Goal: Task Accomplishment & Management: Manage account settings

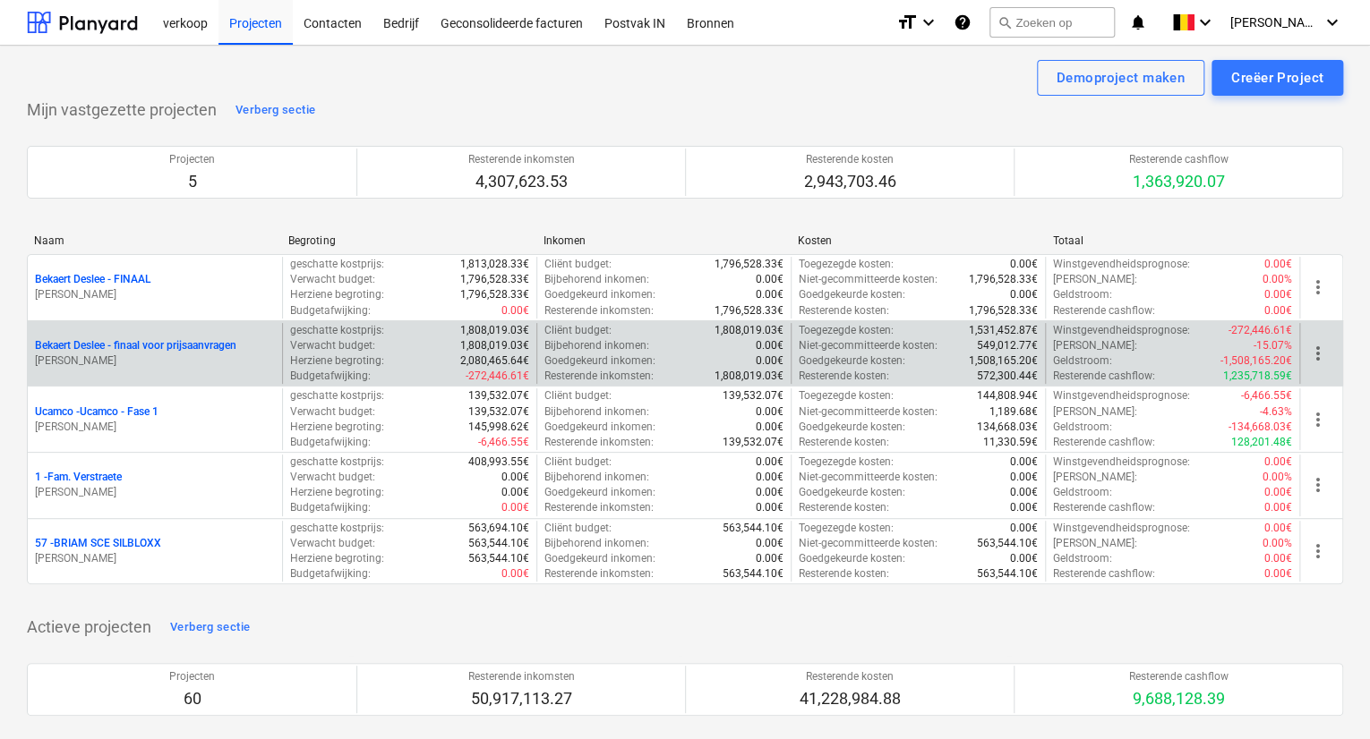
click at [177, 336] on div "Bekaert Deslee - finaal voor prijsaanvragen [PERSON_NAME]" at bounding box center [155, 354] width 254 height 62
click at [170, 346] on p "Bekaert Deslee - finaal voor prijsaanvragen" at bounding box center [135, 345] width 201 height 15
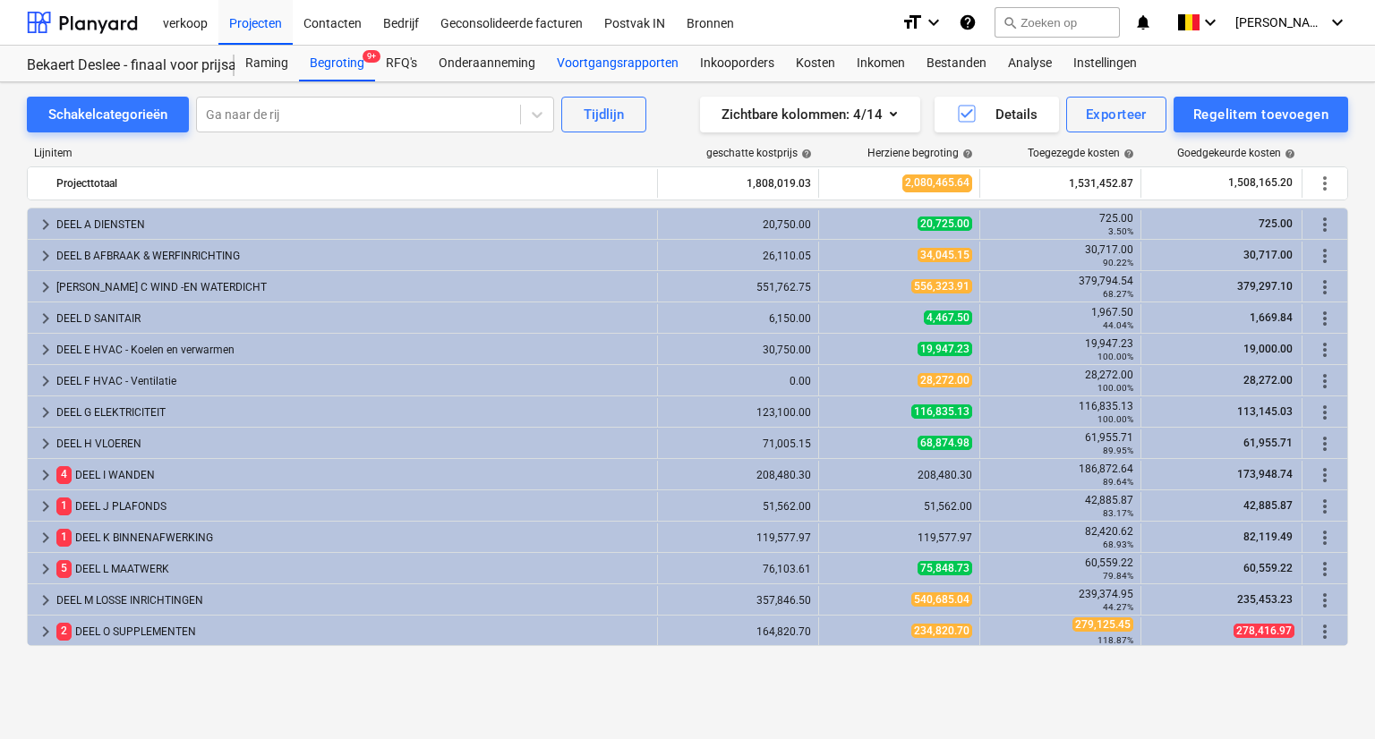
click at [571, 62] on div "Voortgangsrapporten" at bounding box center [617, 64] width 143 height 36
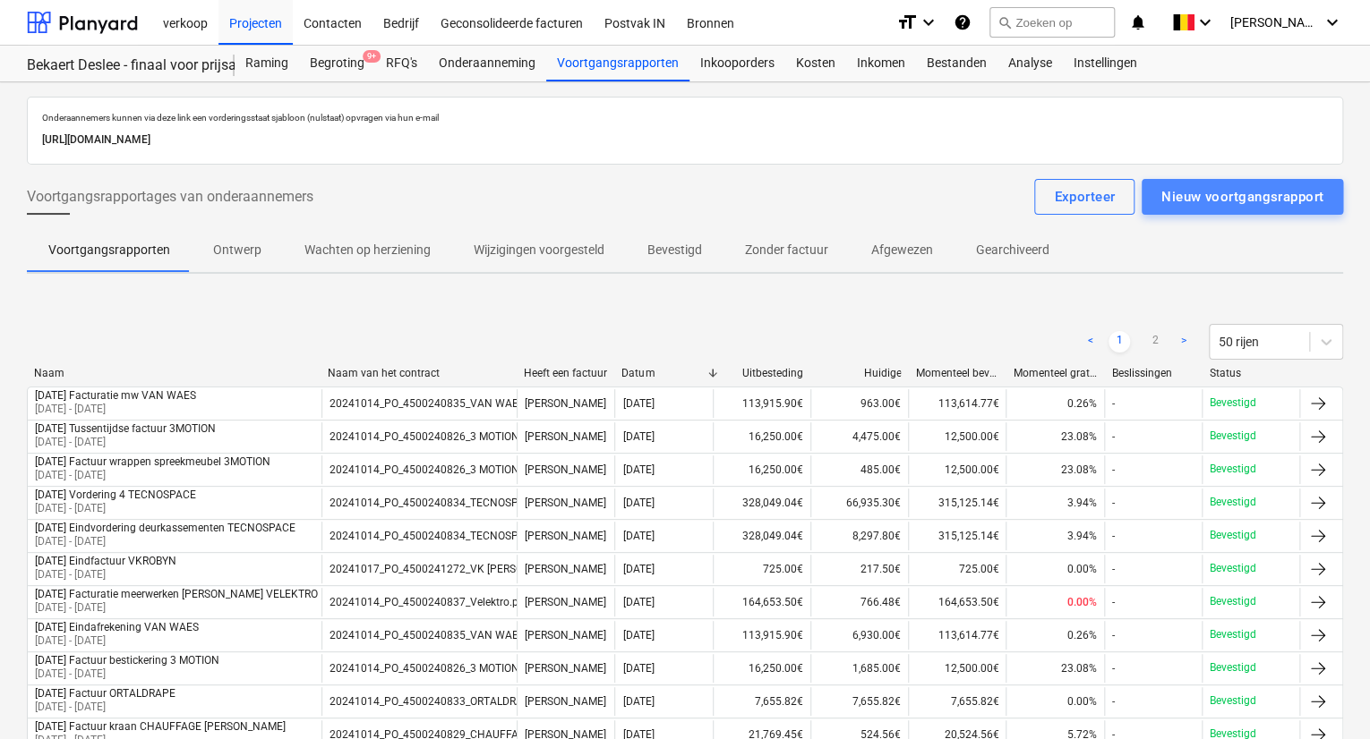
click at [1246, 202] on div "Nieuw voortgangsrapport" at bounding box center [1242, 196] width 162 height 23
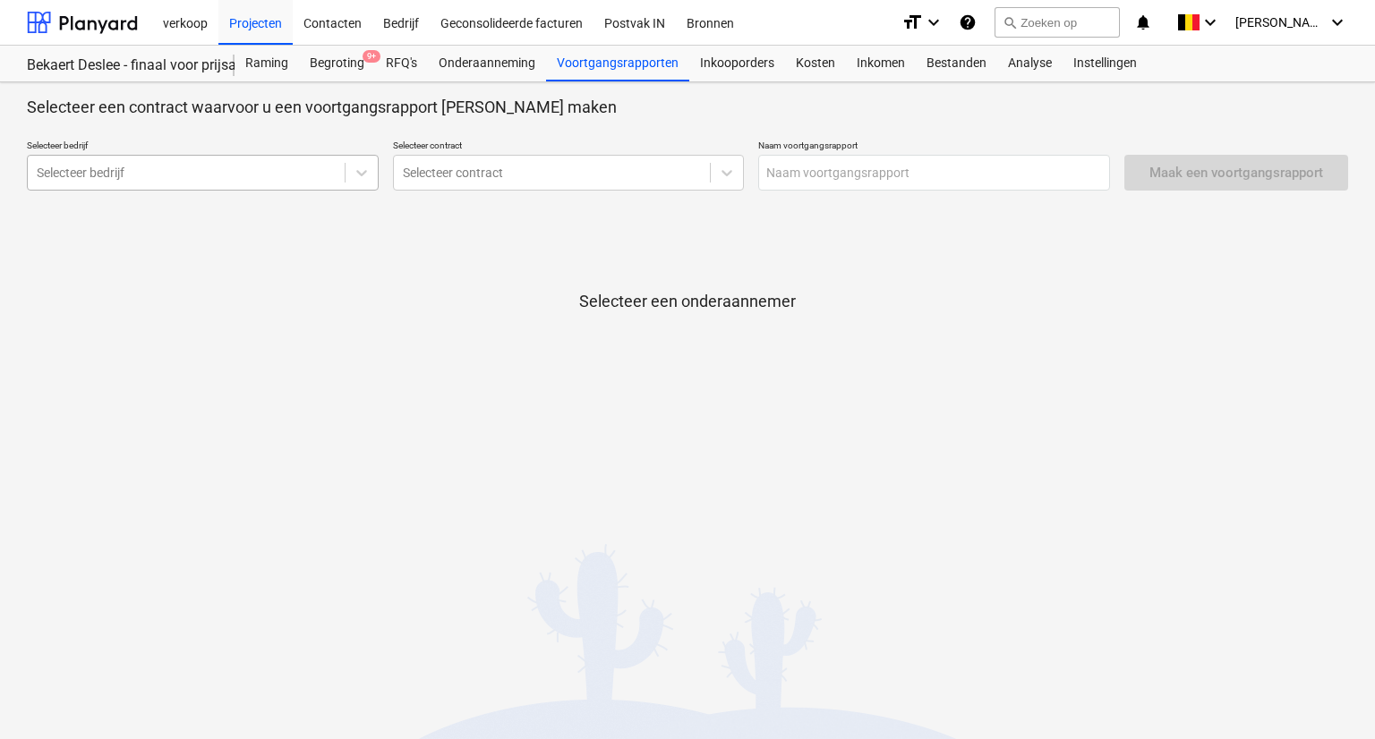
click at [157, 170] on div at bounding box center [186, 173] width 299 height 18
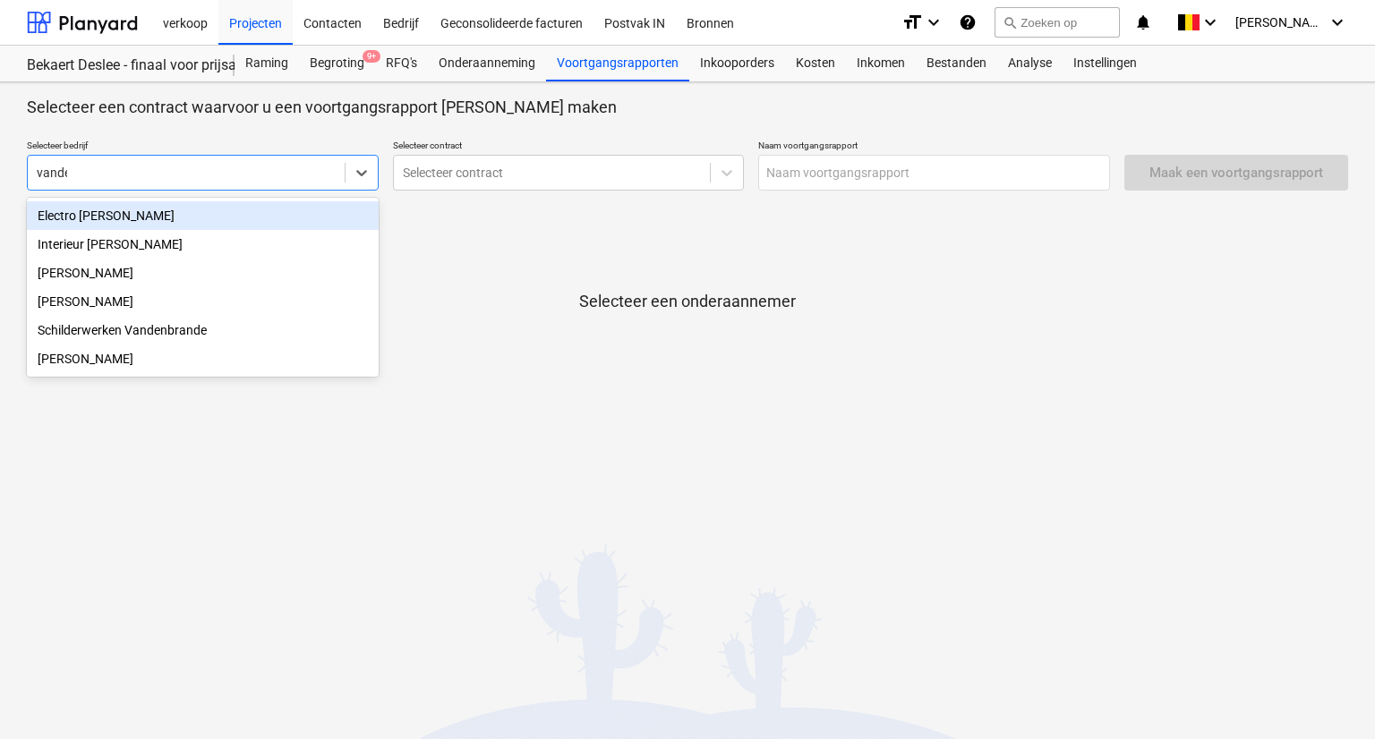
type input "vanden"
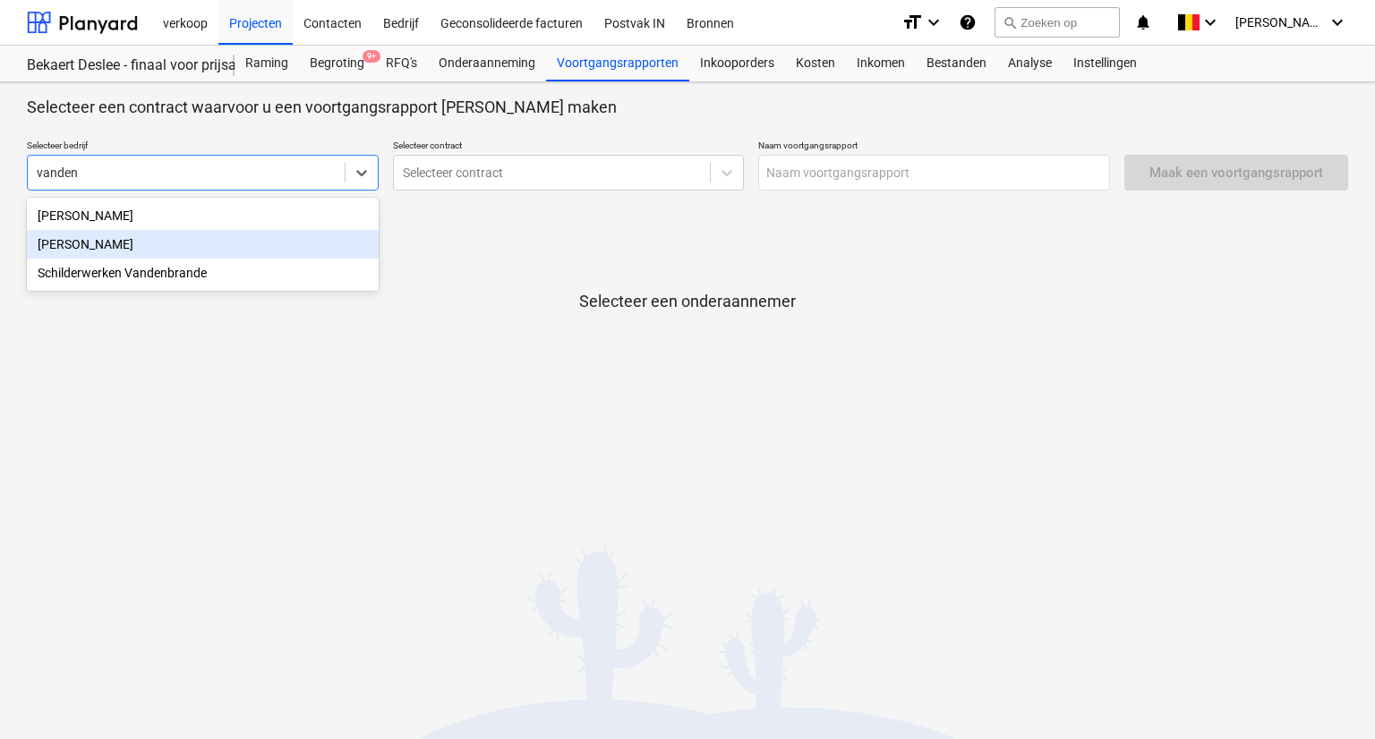
click at [147, 253] on div "[PERSON_NAME]" at bounding box center [203, 244] width 352 height 29
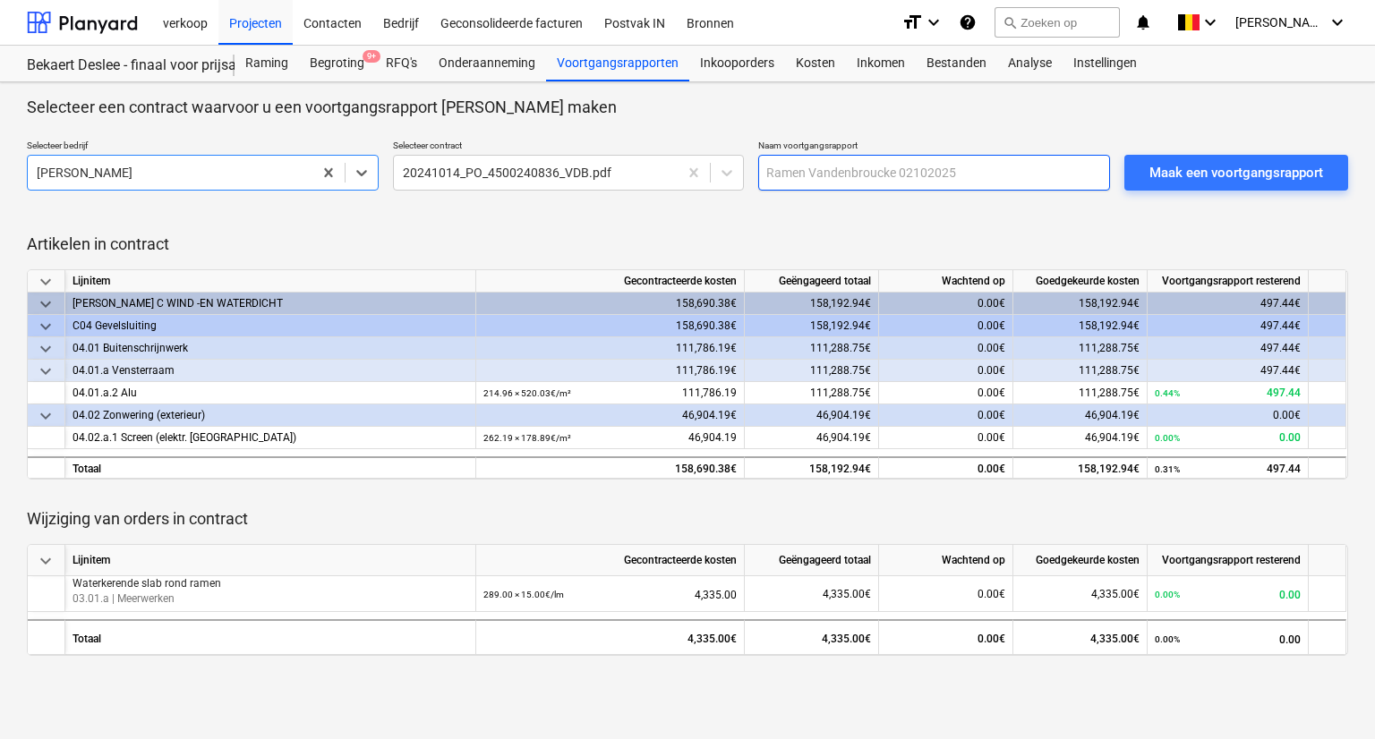
click at [821, 169] on input "text" at bounding box center [934, 173] width 352 height 36
click at [978, 166] on input "[DATE] Factuur kitwerken VDB RAMEN" at bounding box center [934, 173] width 352 height 36
drag, startPoint x: 935, startPoint y: 166, endPoint x: 1036, endPoint y: 164, distance: 100.3
click at [1036, 164] on input "[DATE] Factuur kitwerken VDB RAMEN" at bounding box center [934, 173] width 352 height 36
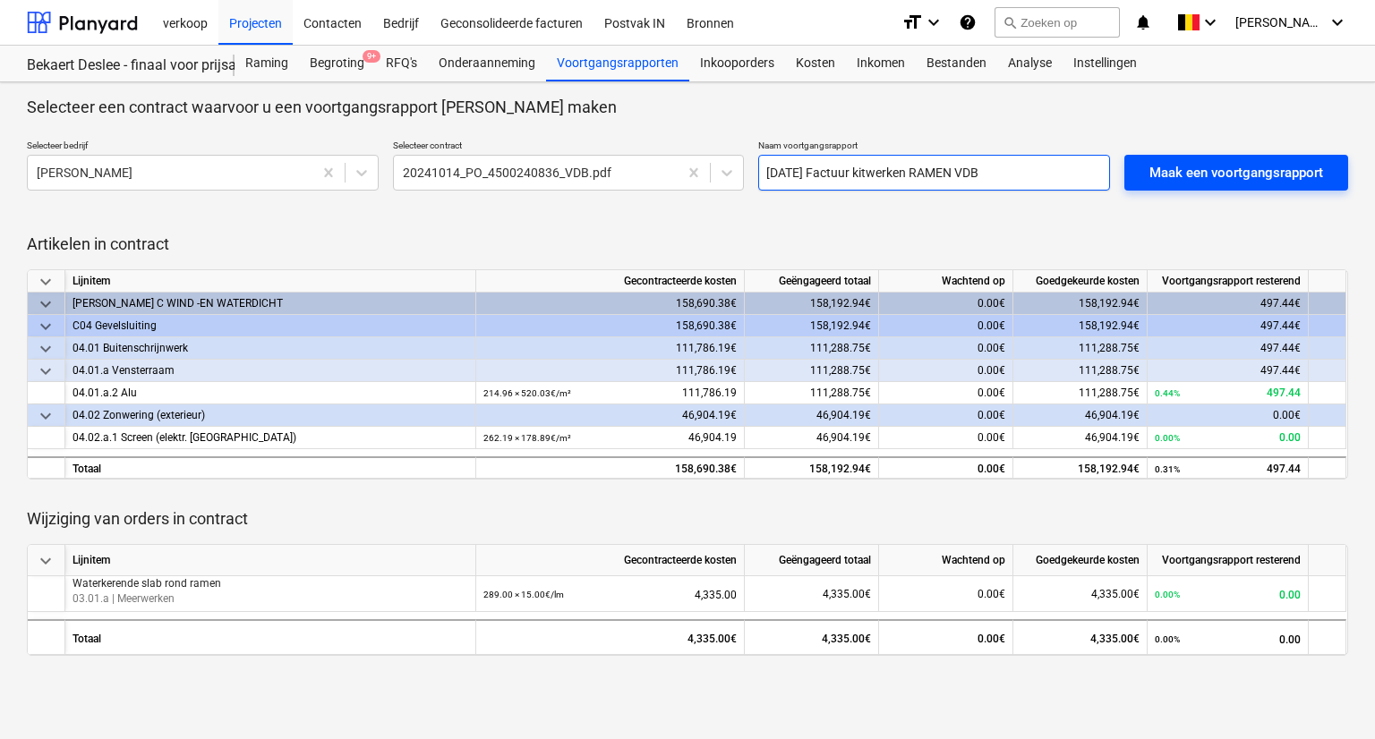
type input "[DATE] Factuur kitwerken RAMEN VDB"
click at [1208, 176] on div "Maak een voortgangsrapport" at bounding box center [1236, 172] width 174 height 23
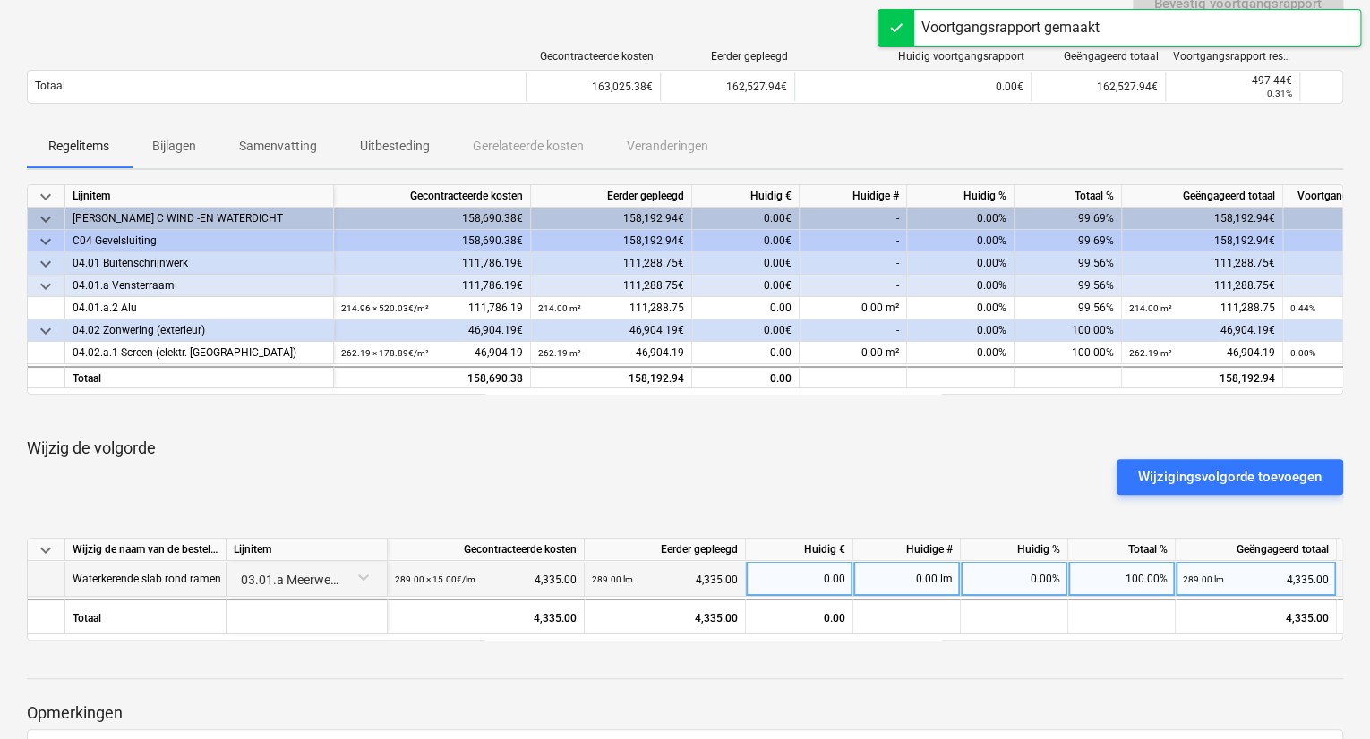
scroll to position [179, 0]
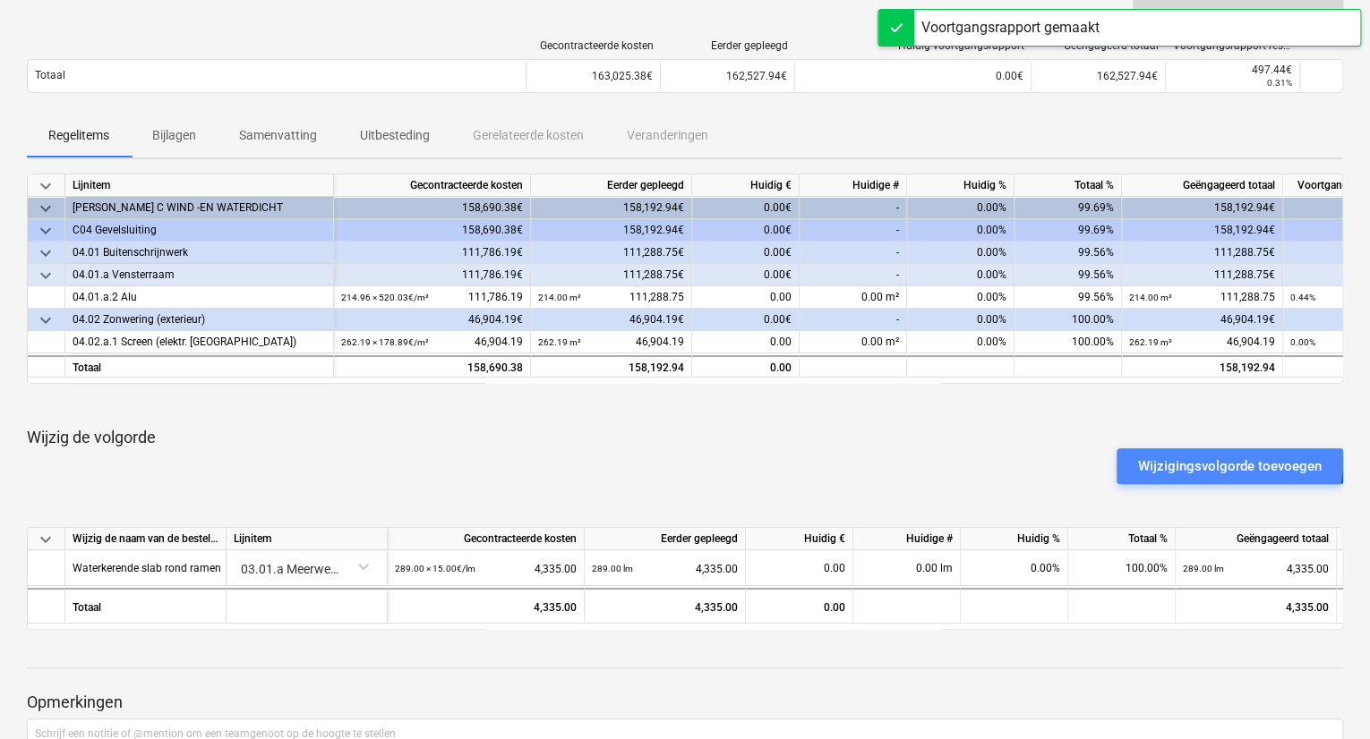
click at [1191, 460] on div "Wijzigingsvolgorde toevoegen" at bounding box center [1230, 466] width 184 height 23
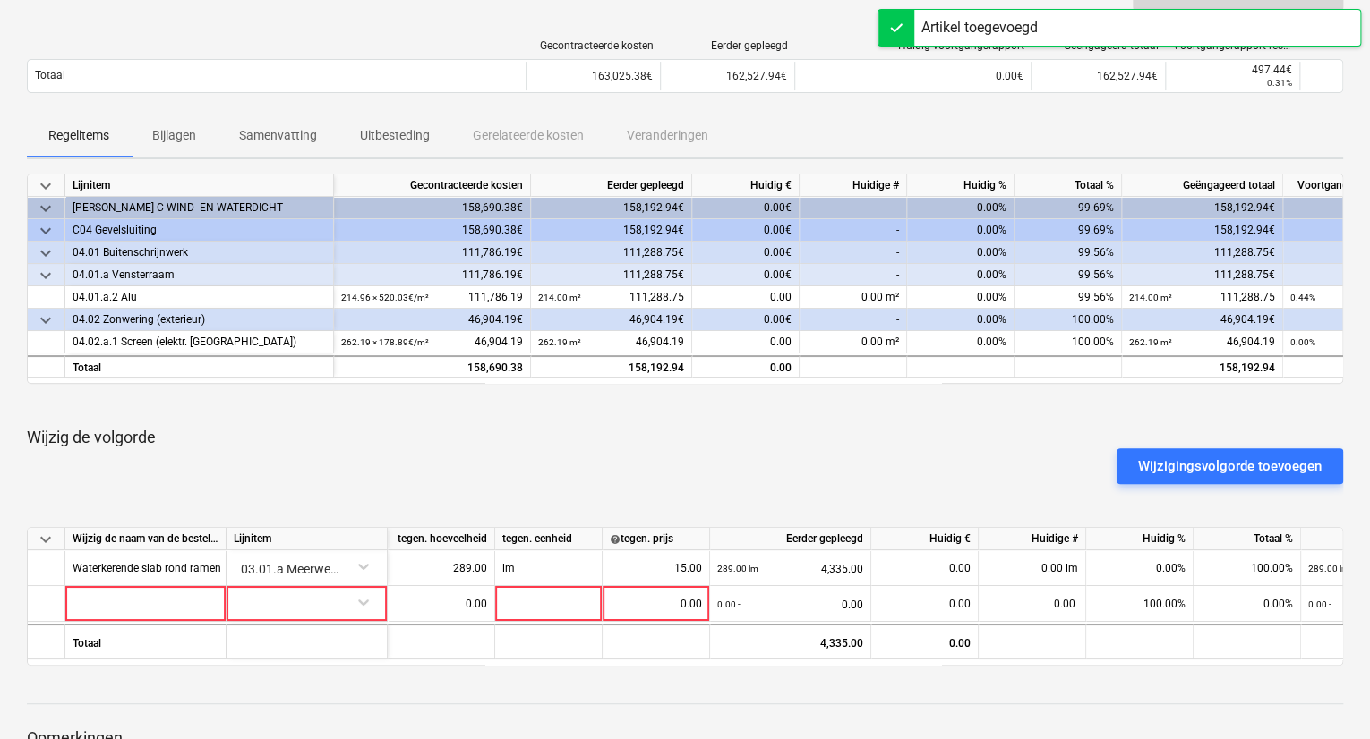
click at [165, 624] on div "Totaal" at bounding box center [145, 642] width 161 height 36
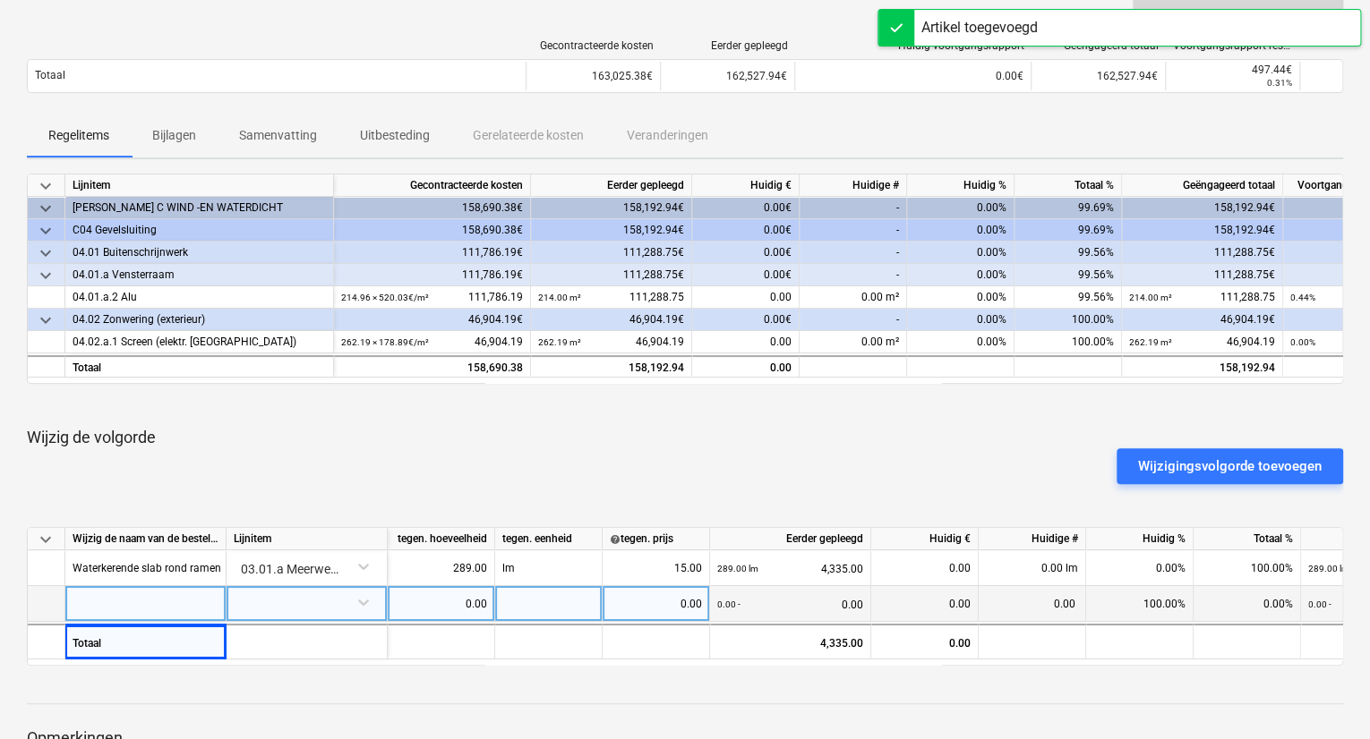
click at [165, 602] on div at bounding box center [145, 604] width 161 height 36
type input "PO"
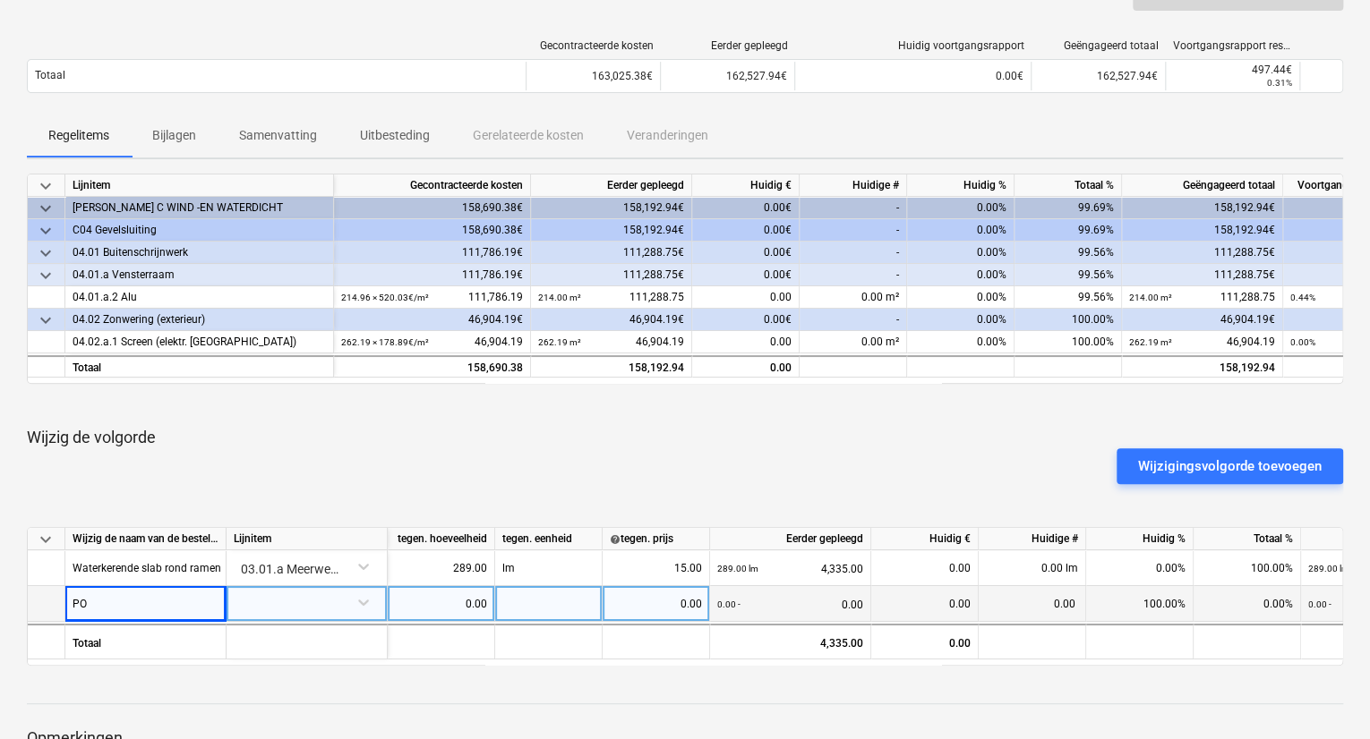
click at [154, 606] on div "PO" at bounding box center [145, 604] width 161 height 36
click at [154, 606] on input "PO" at bounding box center [145, 603] width 160 height 35
type input "PO4500256099 - kitwerken geleiders"
click at [320, 601] on div at bounding box center [307, 601] width 146 height 31
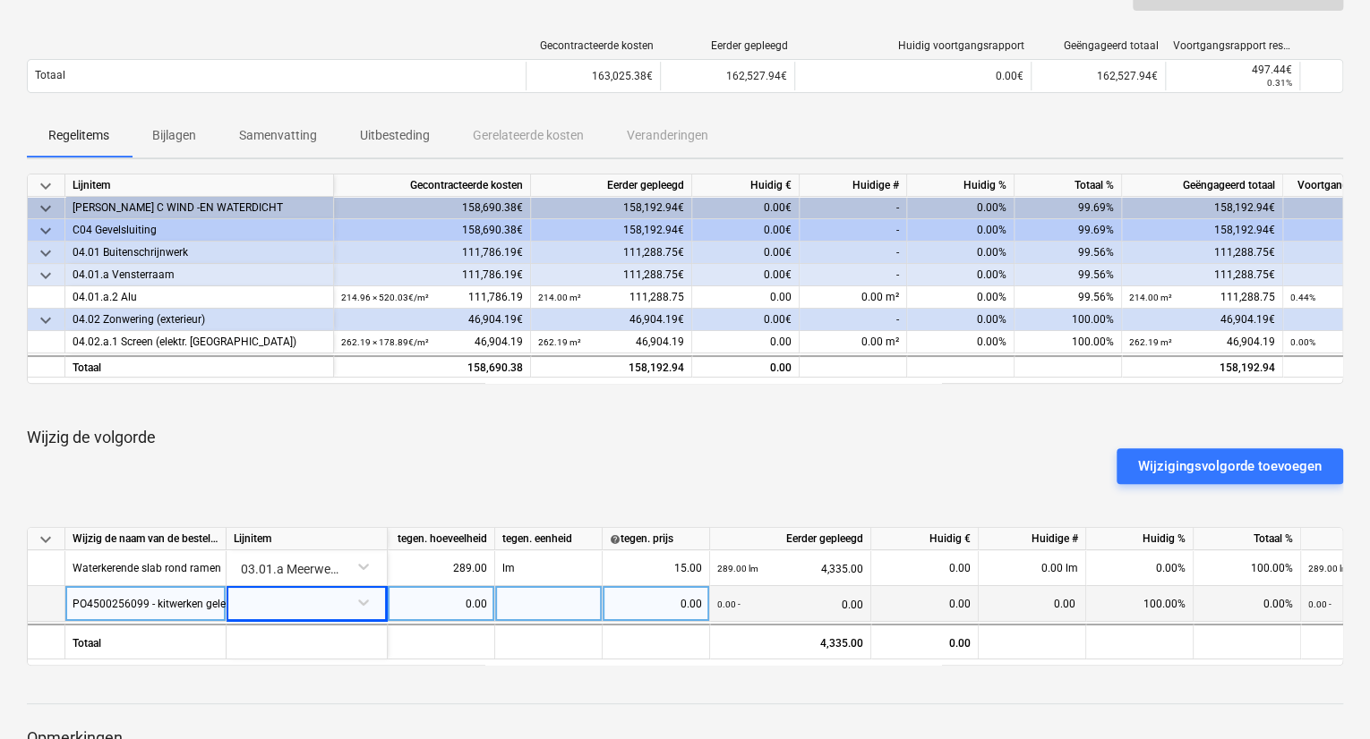
scroll to position [343, 0]
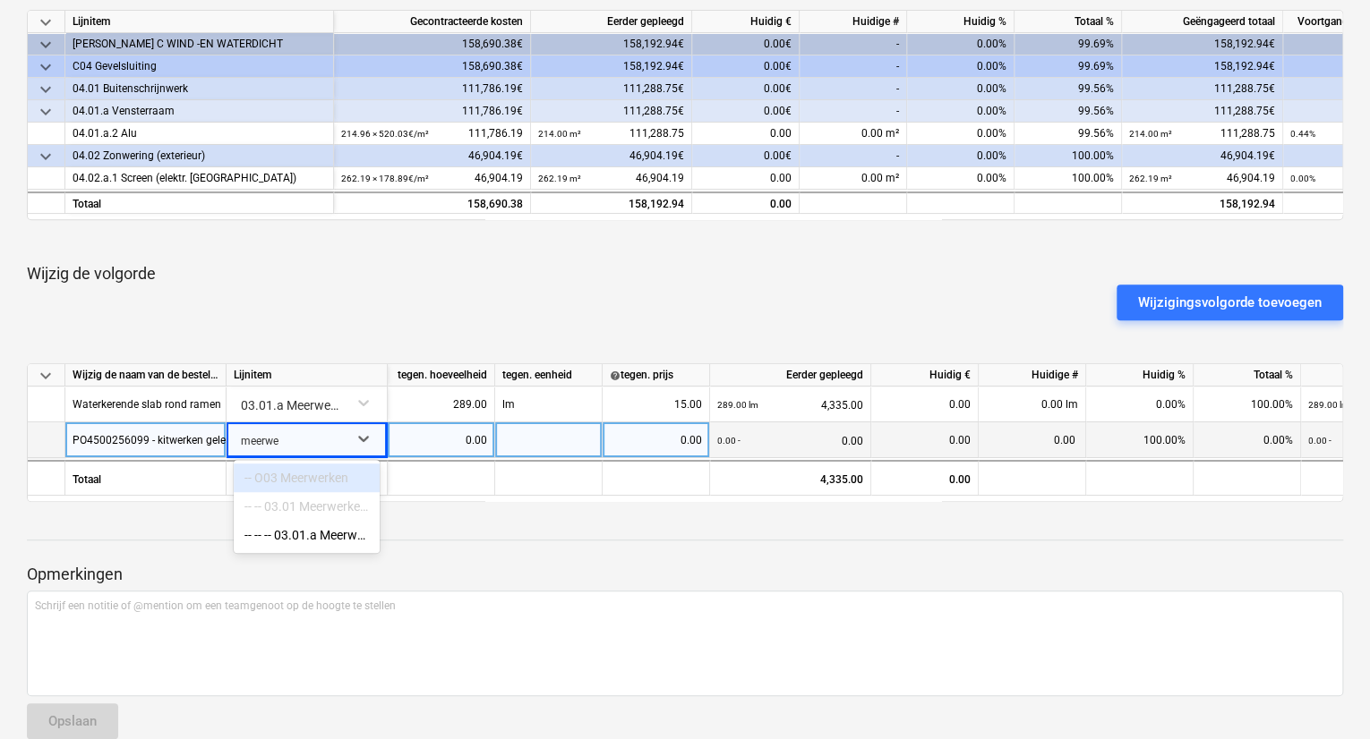
type input "meerwer"
click at [336, 542] on div "-- -- -- 03.01.a Meerwerken" at bounding box center [307, 535] width 146 height 29
click at [460, 435] on div "0.00" at bounding box center [441, 441] width 92 height 36
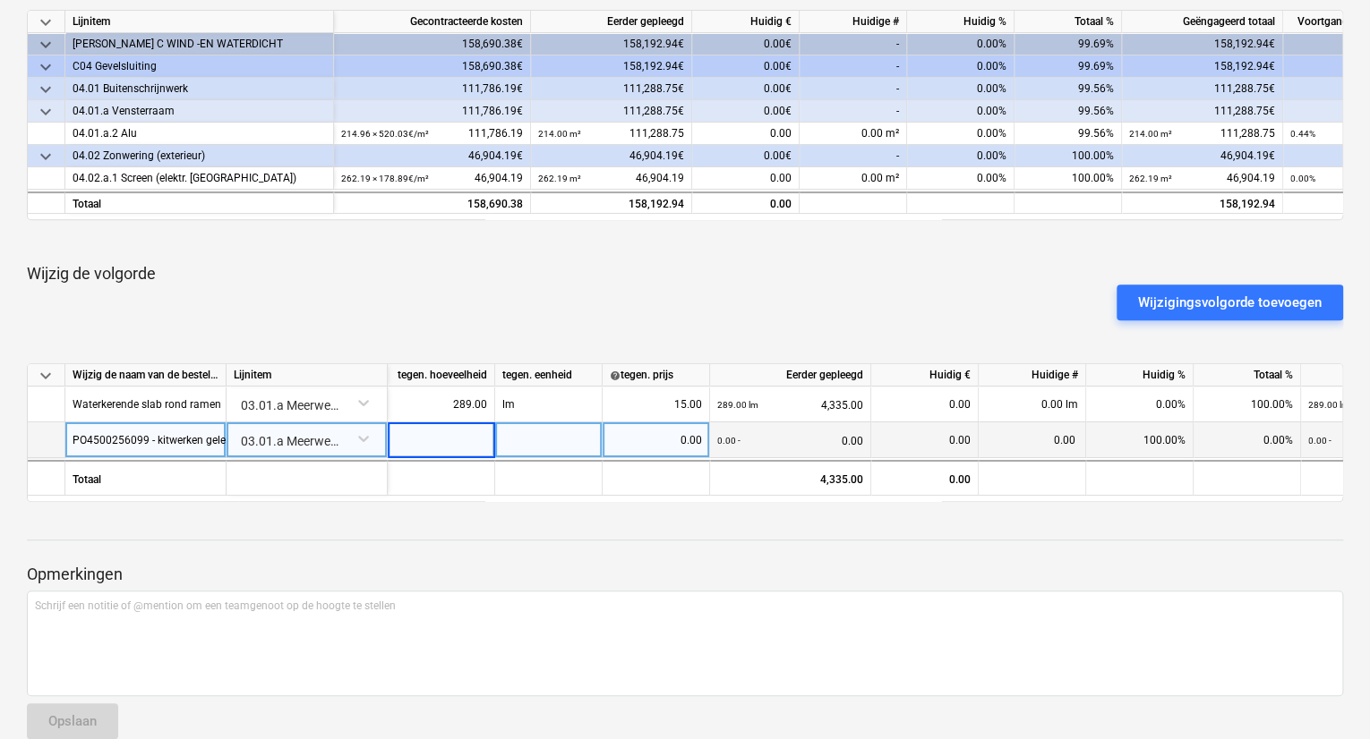
type input "1"
type input "T"
click at [559, 442] on div "T" at bounding box center [548, 441] width 107 height 36
type input "TP"
type input "1420"
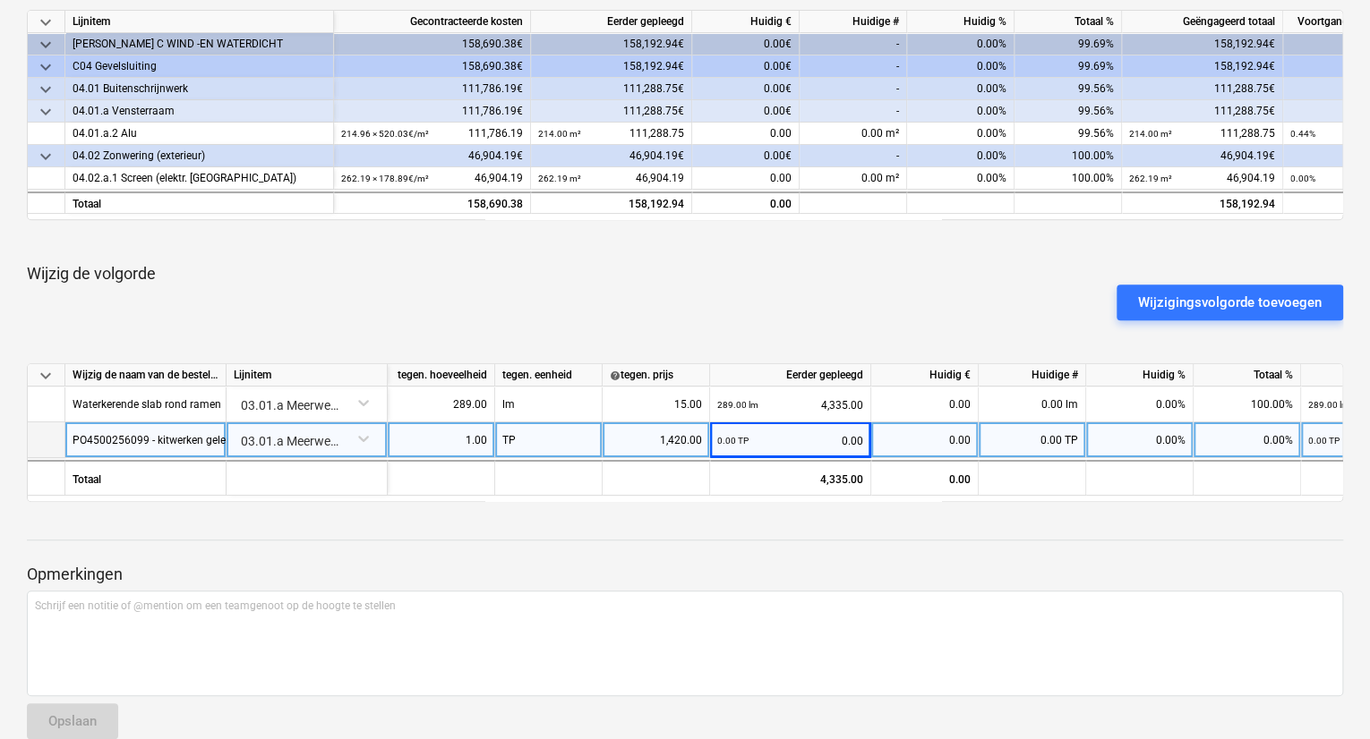
click at [1006, 440] on div "0.00 TP" at bounding box center [1031, 441] width 107 height 36
type input "1"
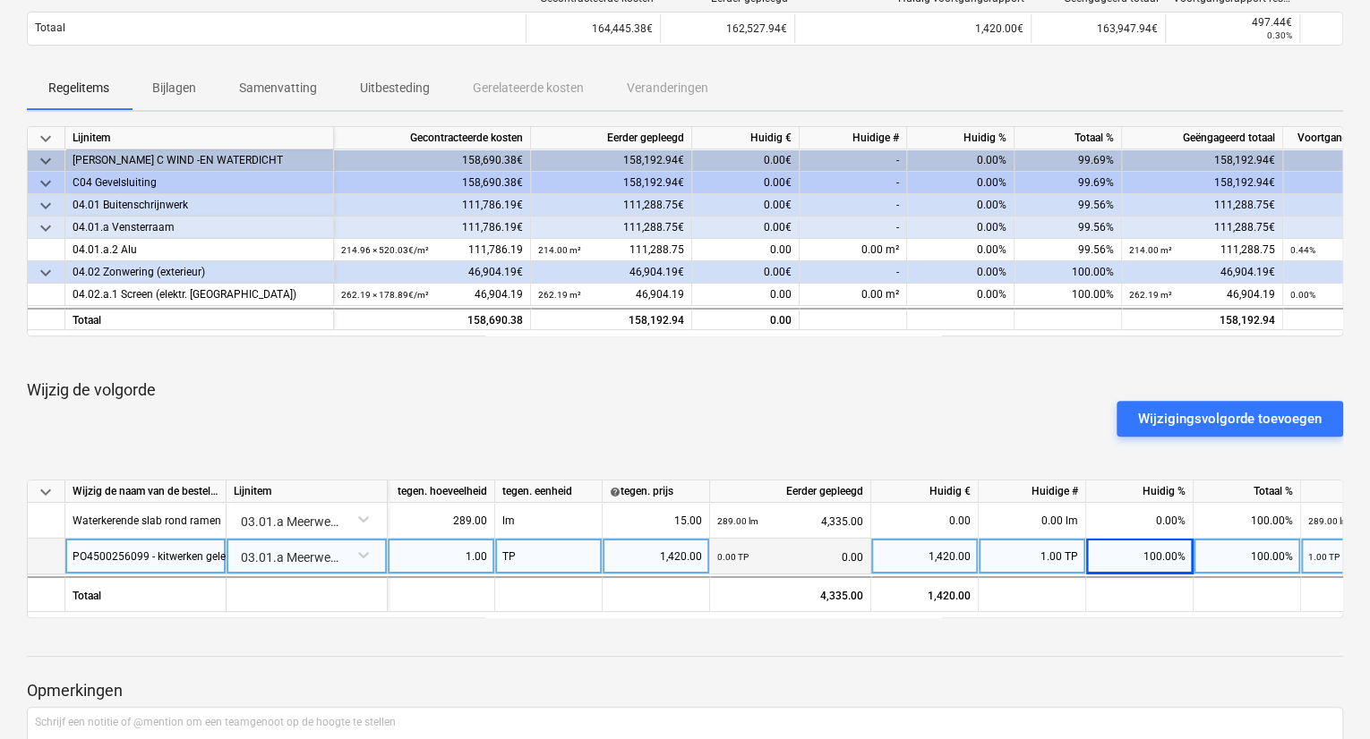
scroll to position [0, 0]
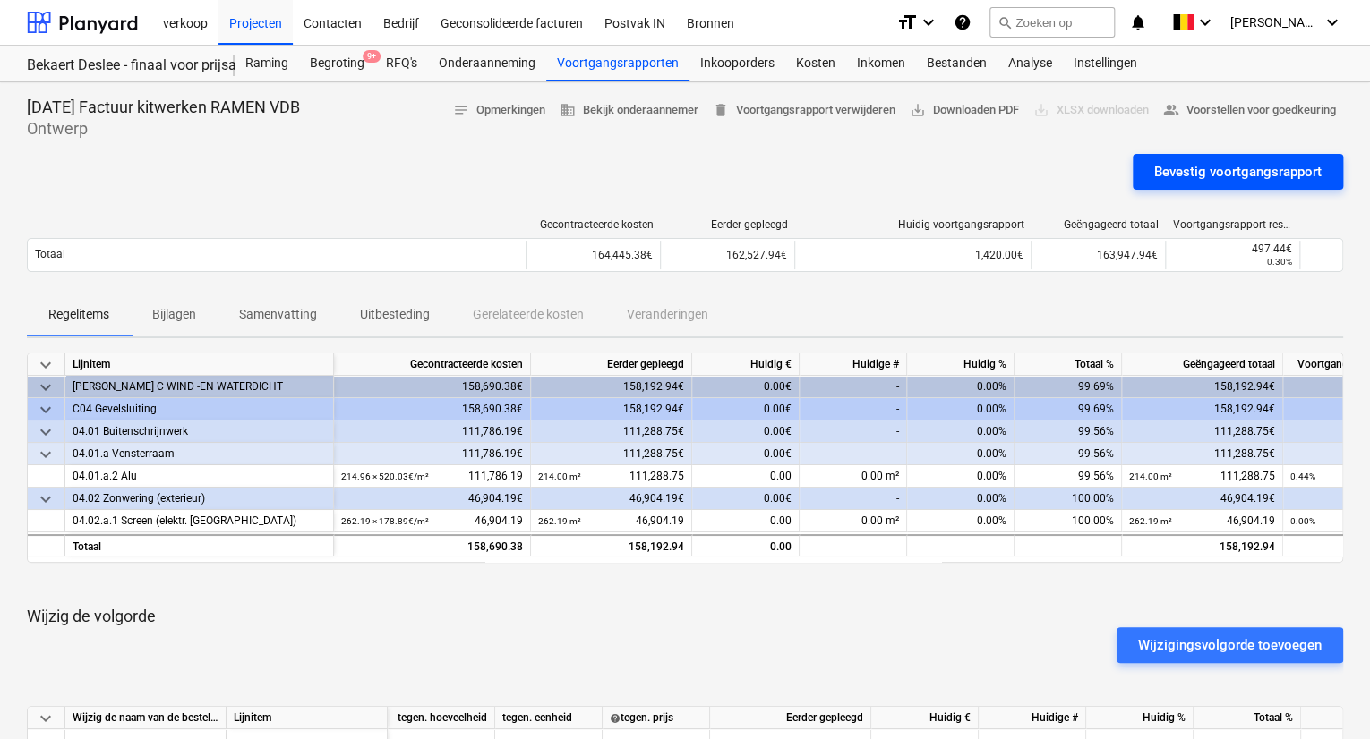
click at [1295, 164] on div "Bevestig voortgangsrapport" at bounding box center [1237, 171] width 167 height 23
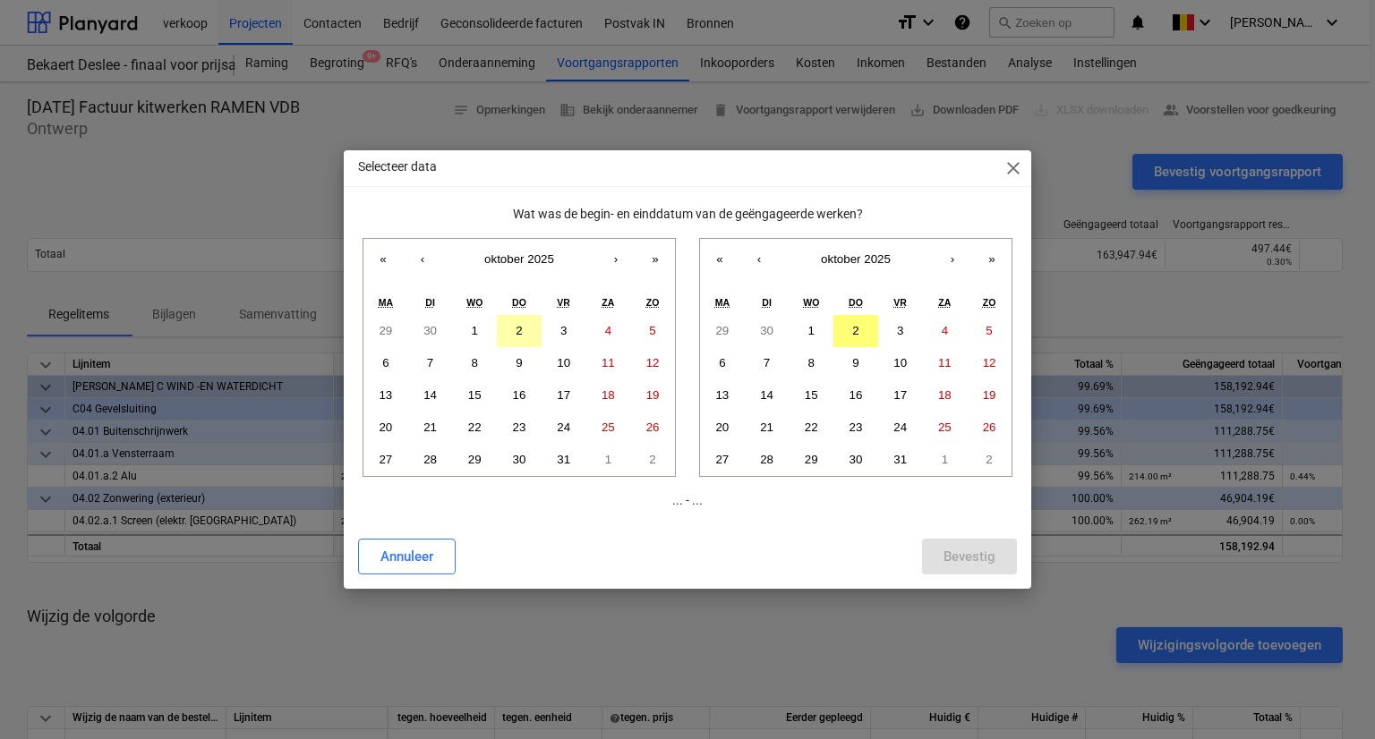
click at [512, 329] on button "2" at bounding box center [519, 331] width 45 height 32
click at [852, 335] on abbr "2" at bounding box center [855, 330] width 6 height 13
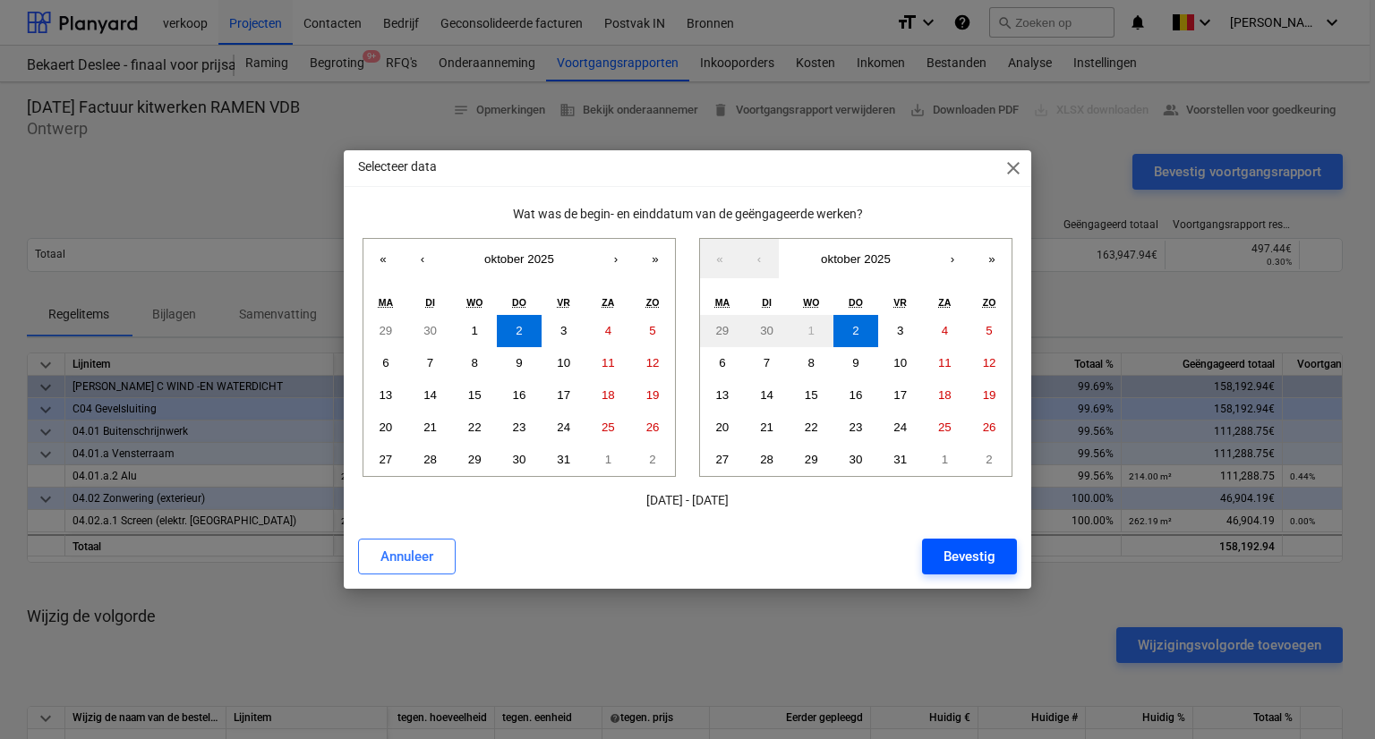
click at [965, 551] on div "Bevestig" at bounding box center [969, 556] width 52 height 23
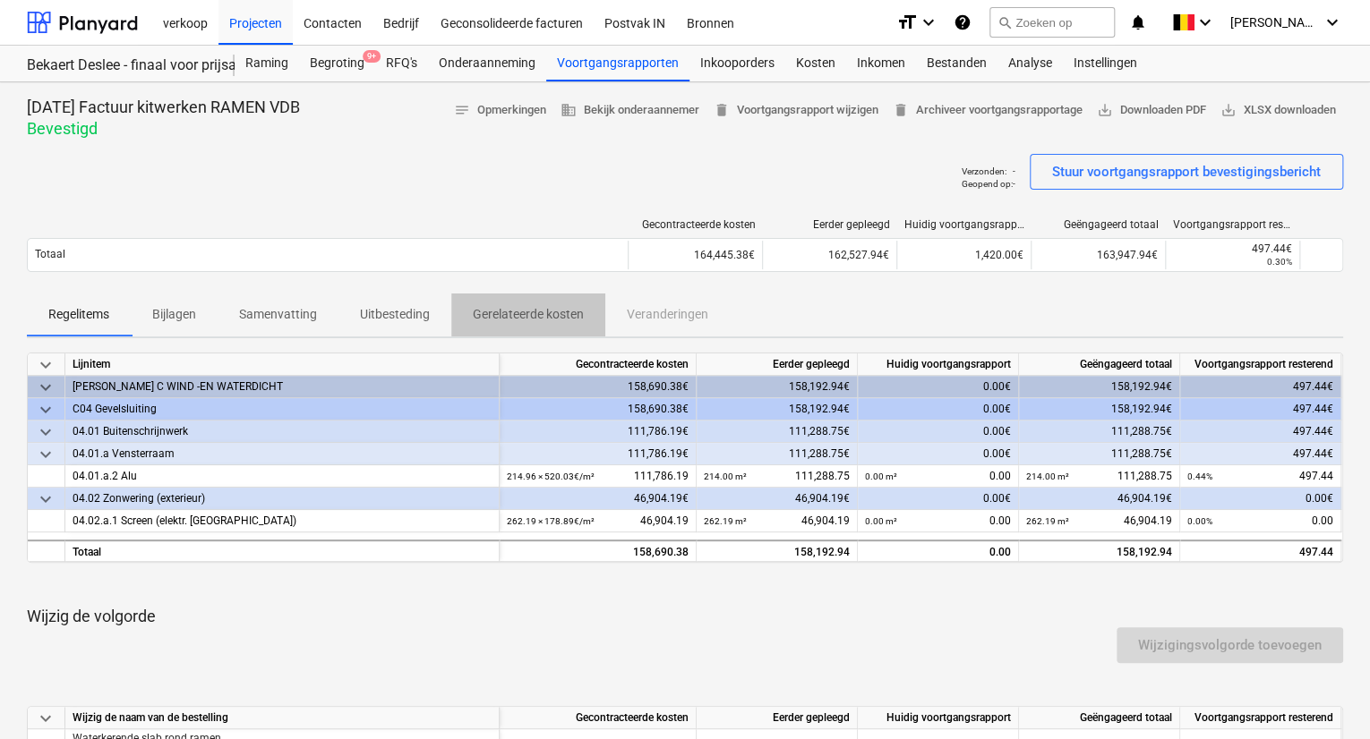
click at [544, 314] on p "Gerelateerde kosten" at bounding box center [528, 314] width 111 height 19
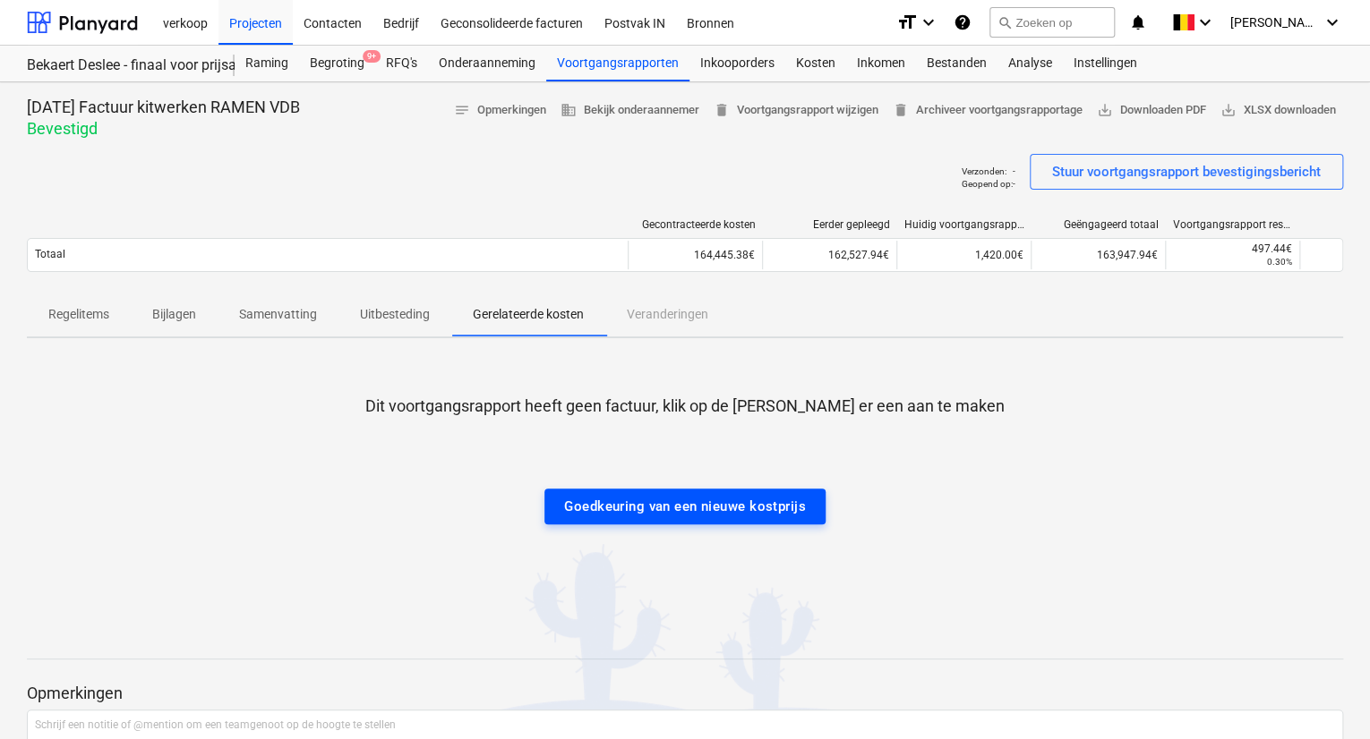
click at [580, 501] on div "Goedkeuring van een nieuwe kostprijs" at bounding box center [684, 506] width 241 height 23
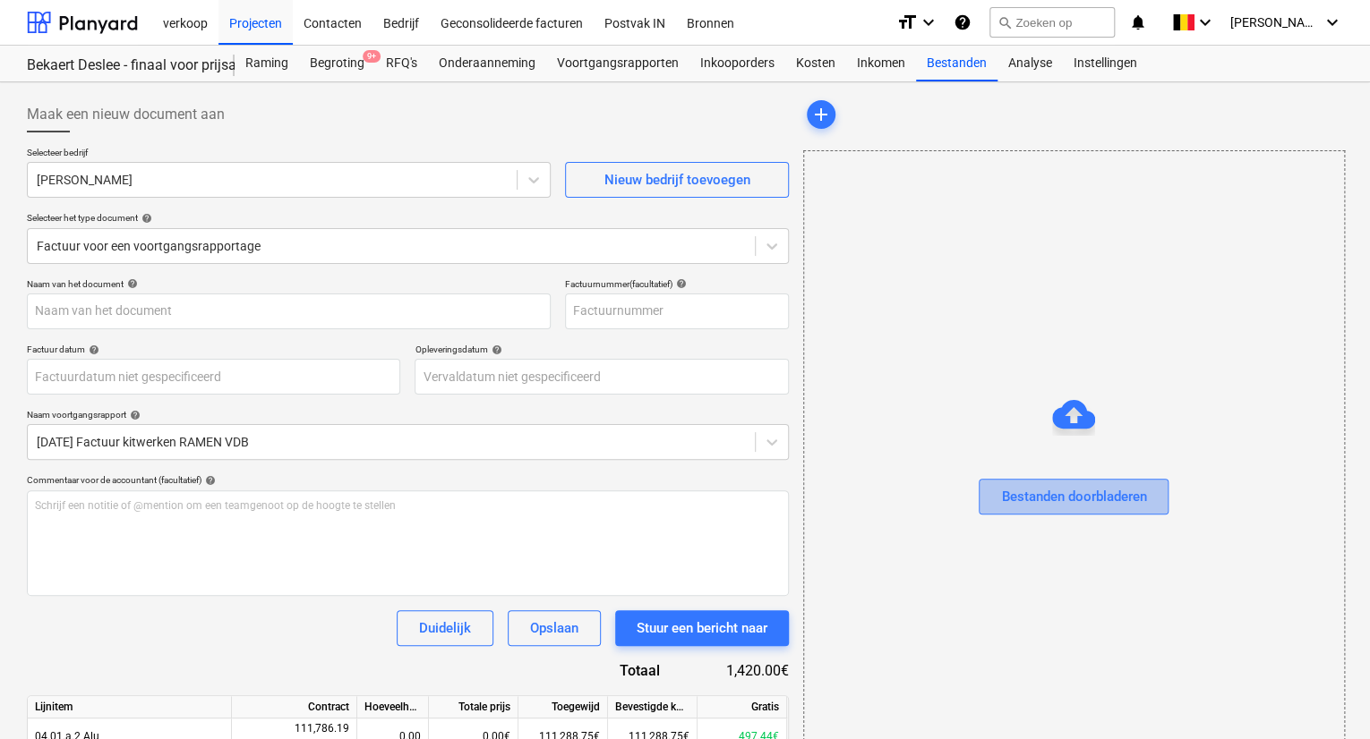
click at [1060, 514] on button "Bestanden doorbladeren" at bounding box center [1073, 497] width 190 height 36
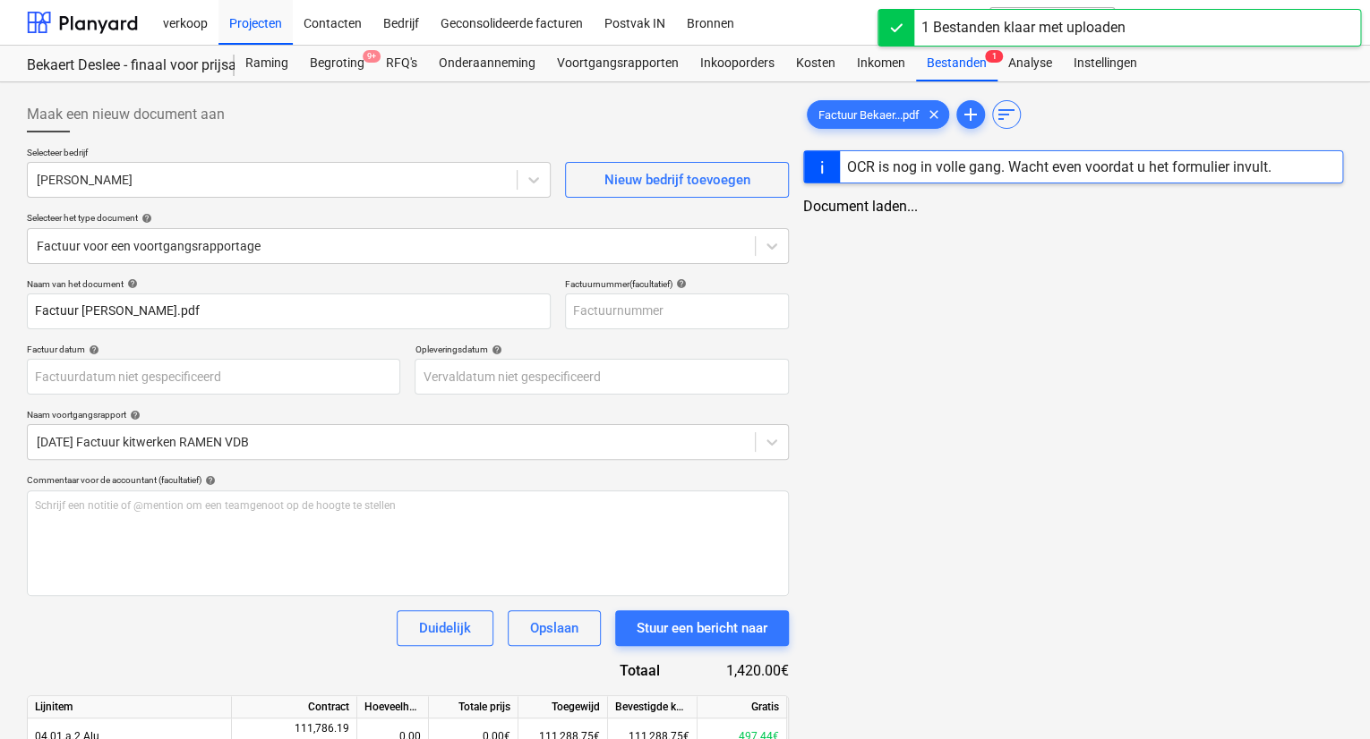
type input "Factuur [PERSON_NAME].pdf"
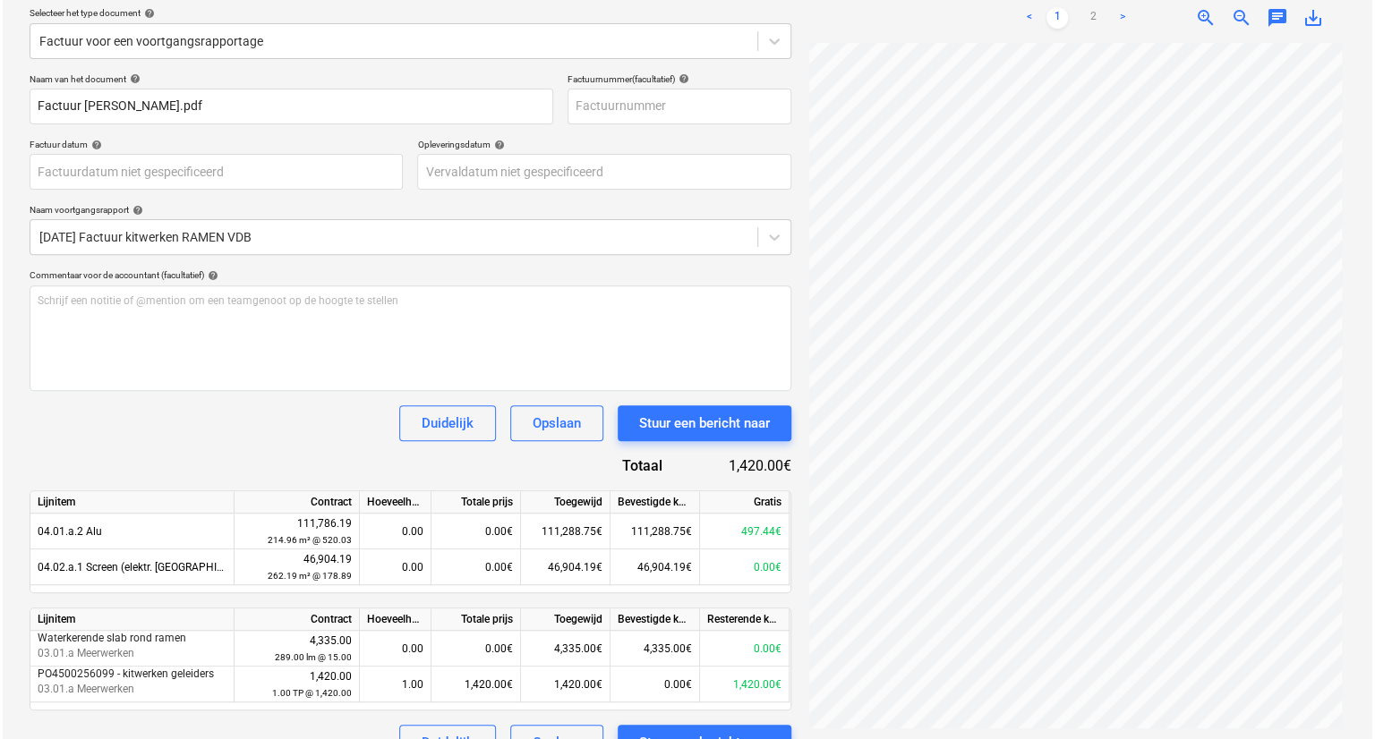
scroll to position [240, 0]
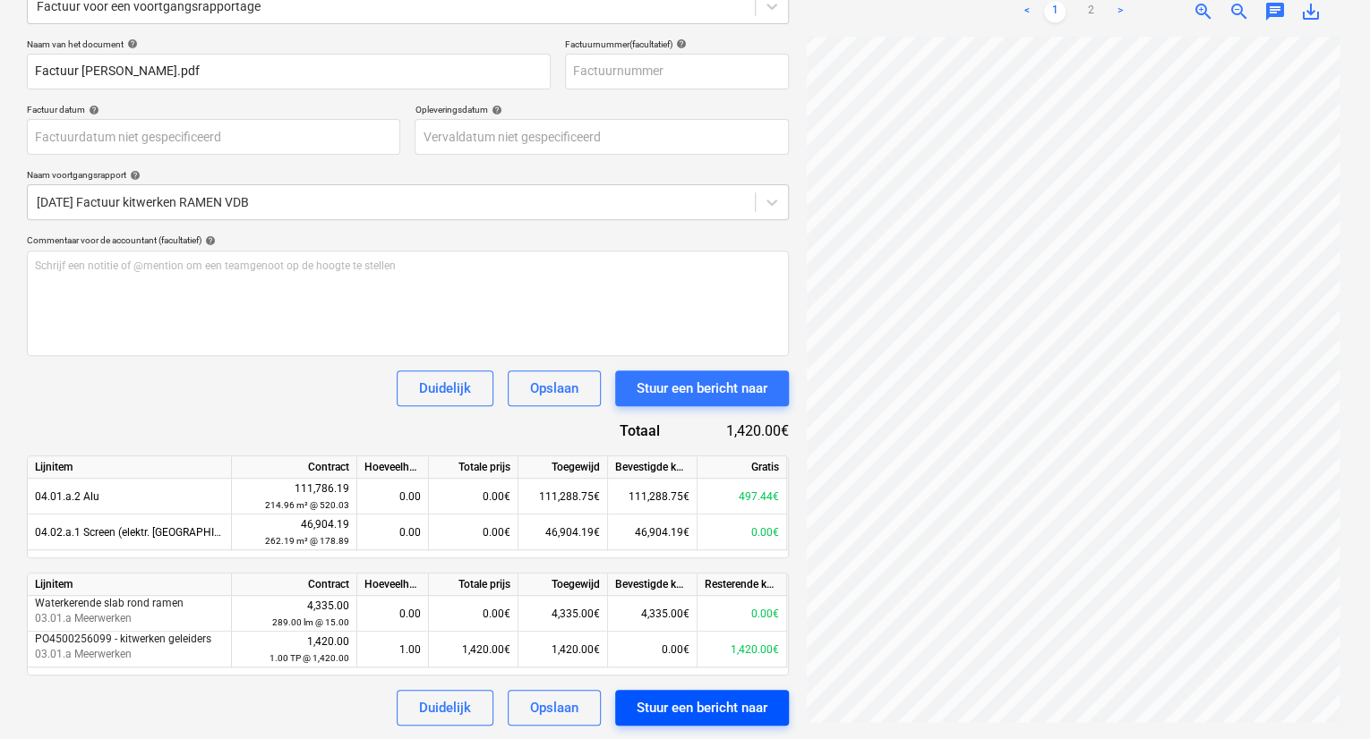
click at [702, 710] on div "Stuur een bericht naar" at bounding box center [701, 707] width 131 height 23
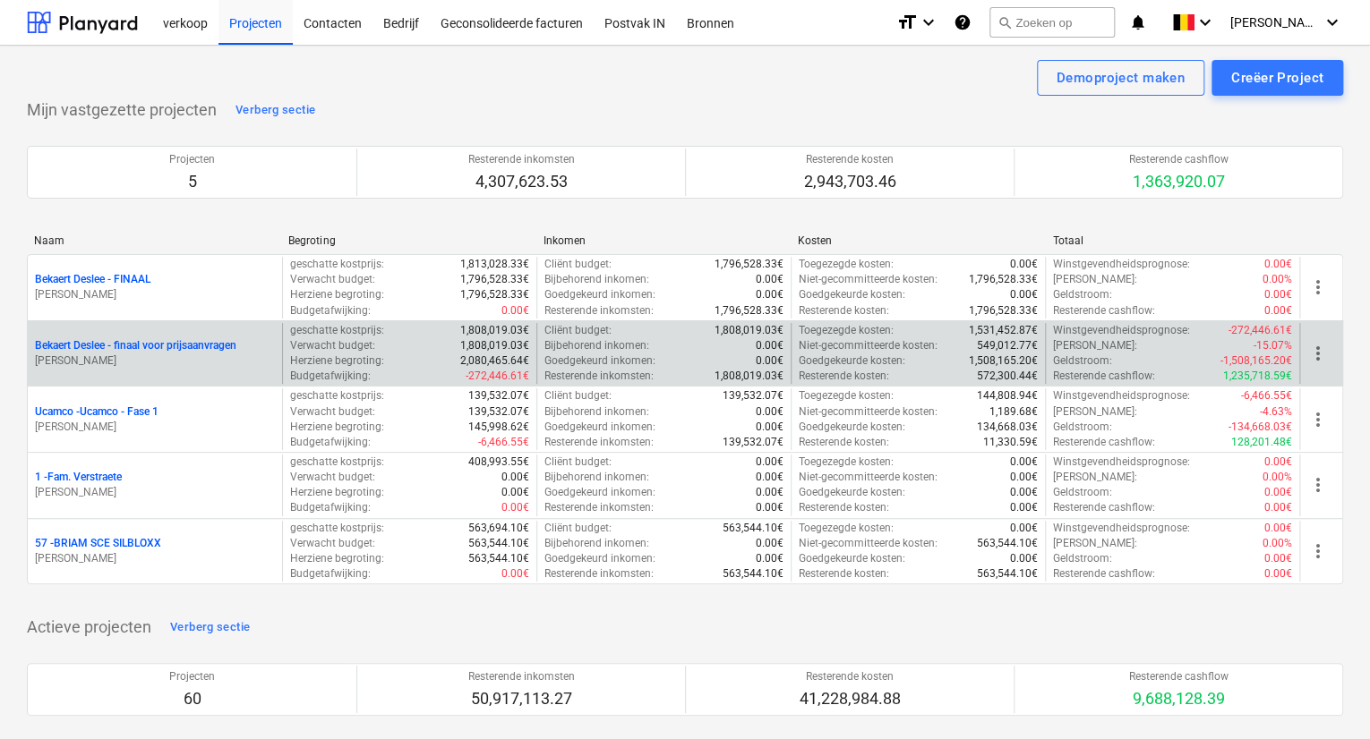
click at [122, 352] on p "Bekaert Deslee - finaal voor prijsaanvragen" at bounding box center [135, 345] width 201 height 15
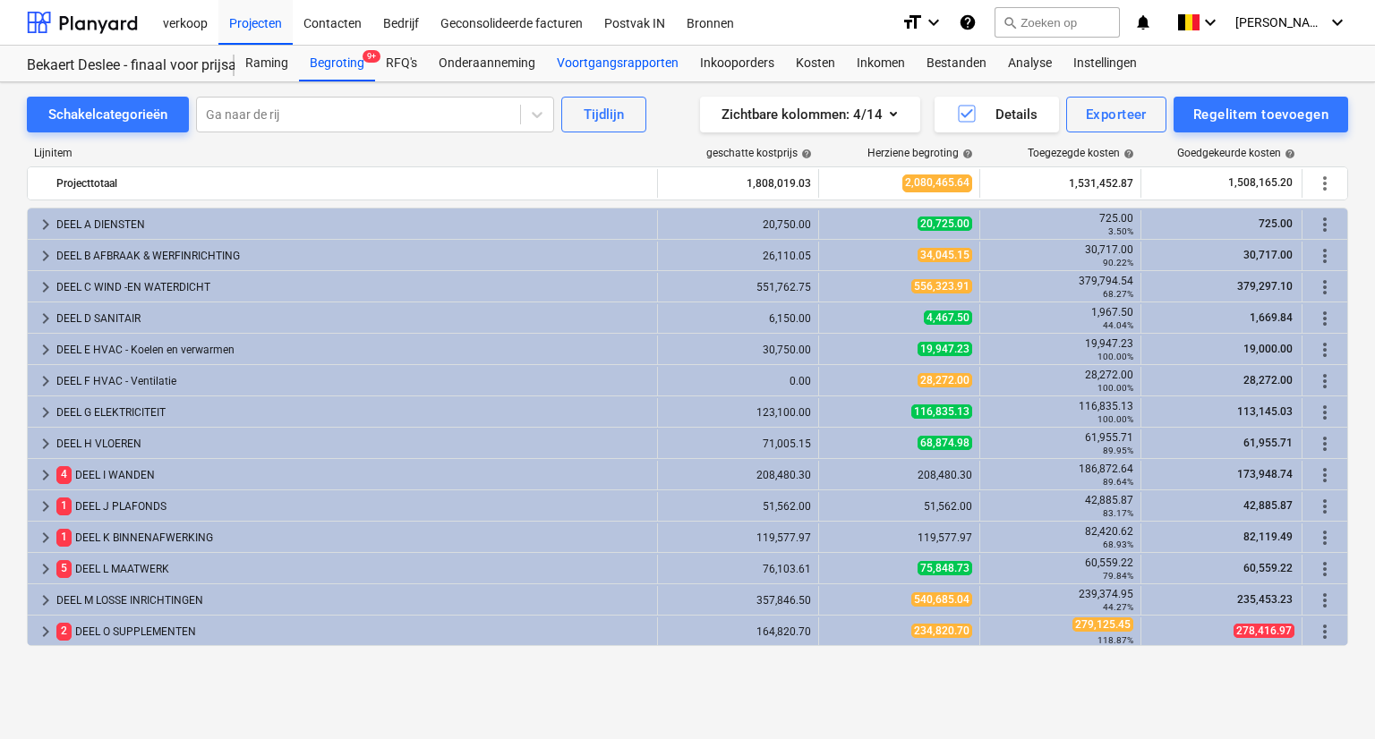
click at [602, 79] on div "Voortgangsrapporten" at bounding box center [617, 64] width 143 height 36
